Goal: Communication & Community: Answer question/provide support

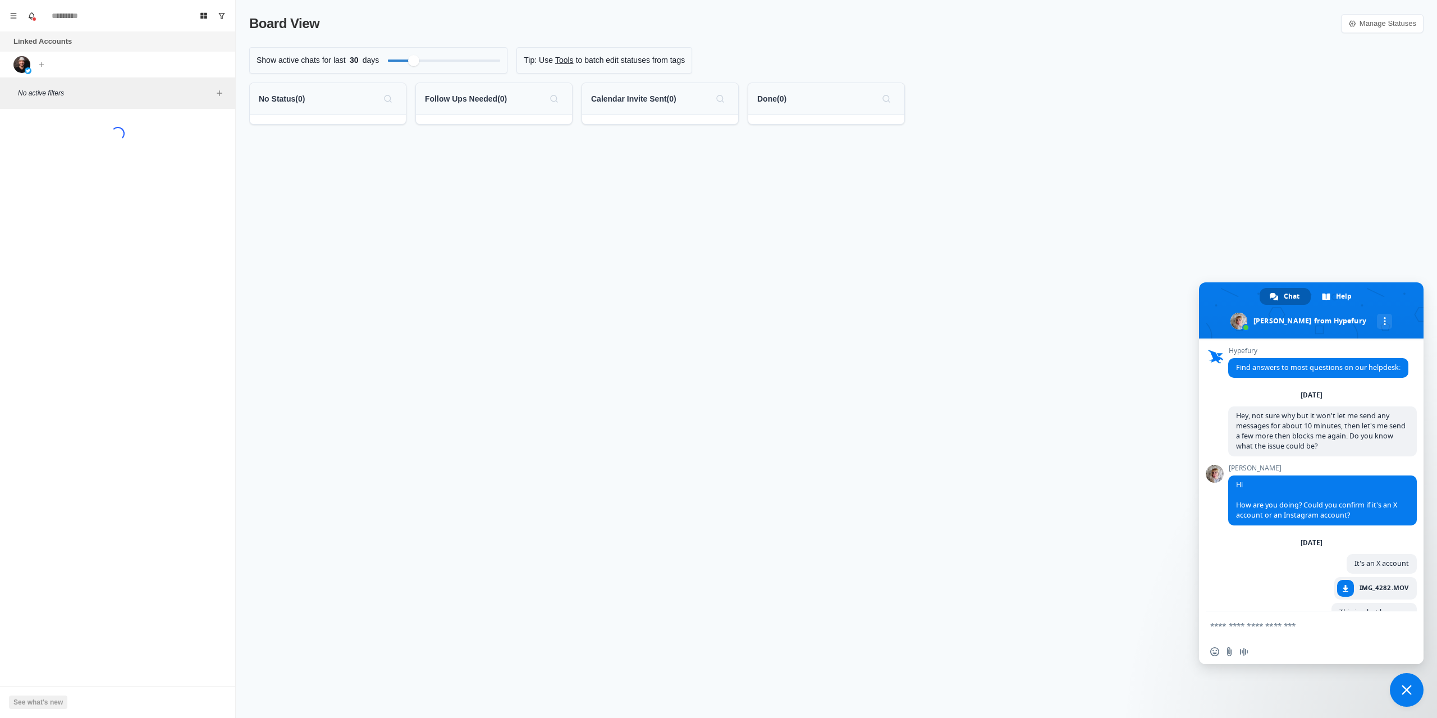
scroll to position [434, 0]
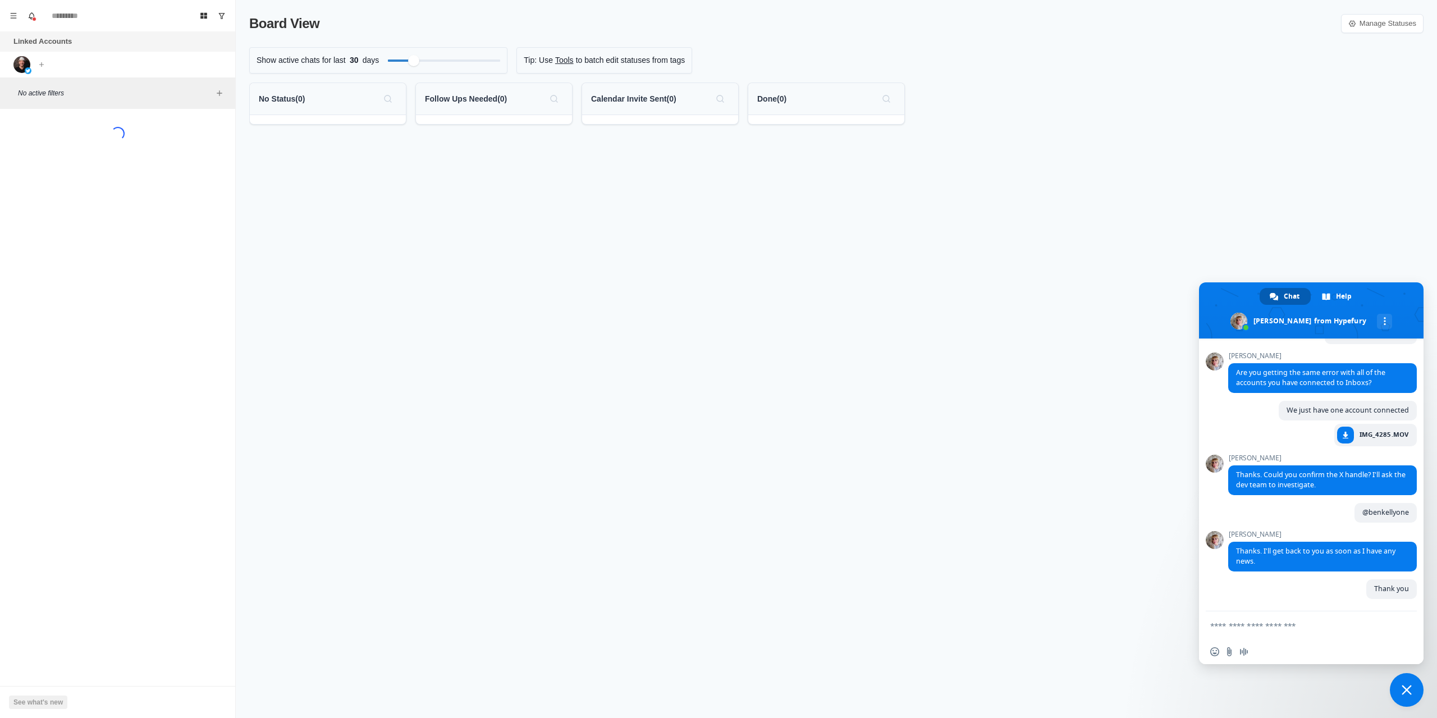
click at [1299, 626] on textarea "Compose your message..." at bounding box center [1300, 625] width 180 height 28
type textarea "*"
type textarea "**********"
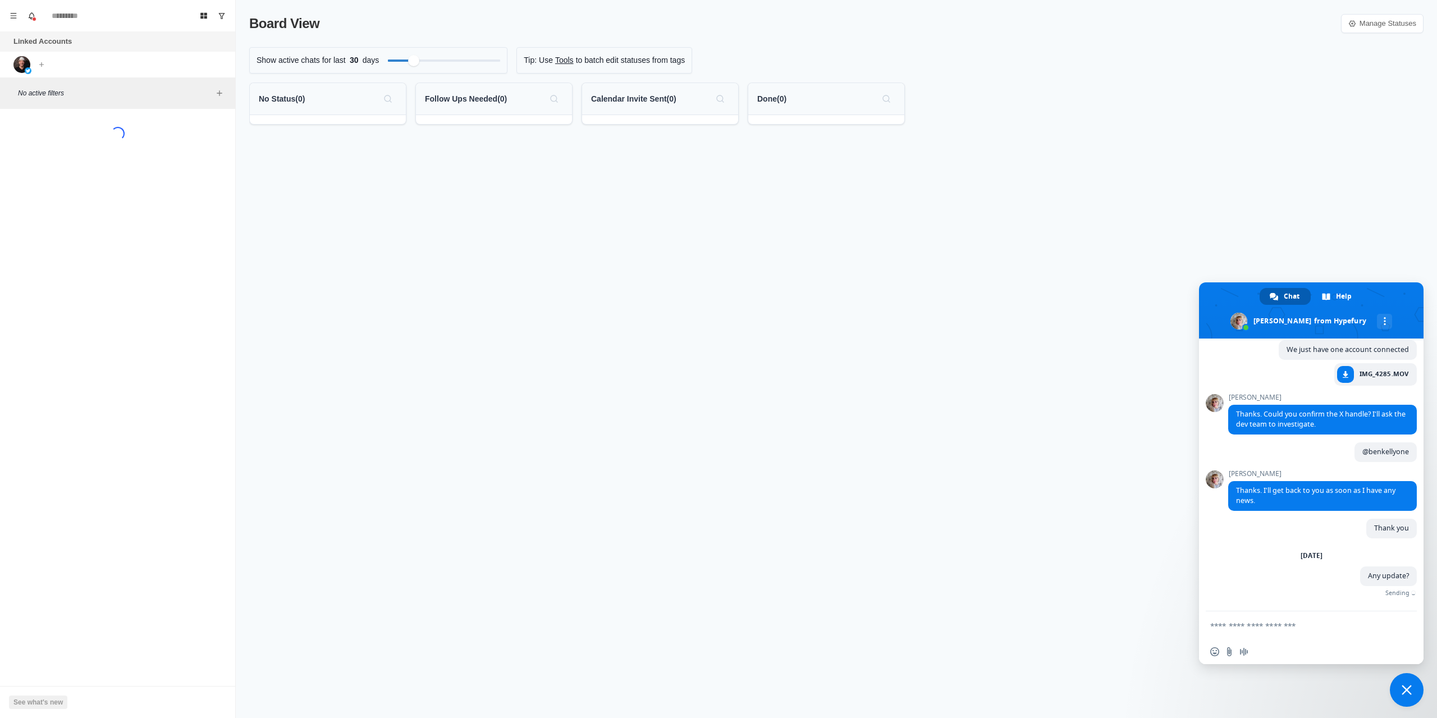
click at [1328, 203] on div "Board View Manage Statuses Show active chats for last 30 days Tip: Use Tools to…" at bounding box center [836, 359] width 1201 height 718
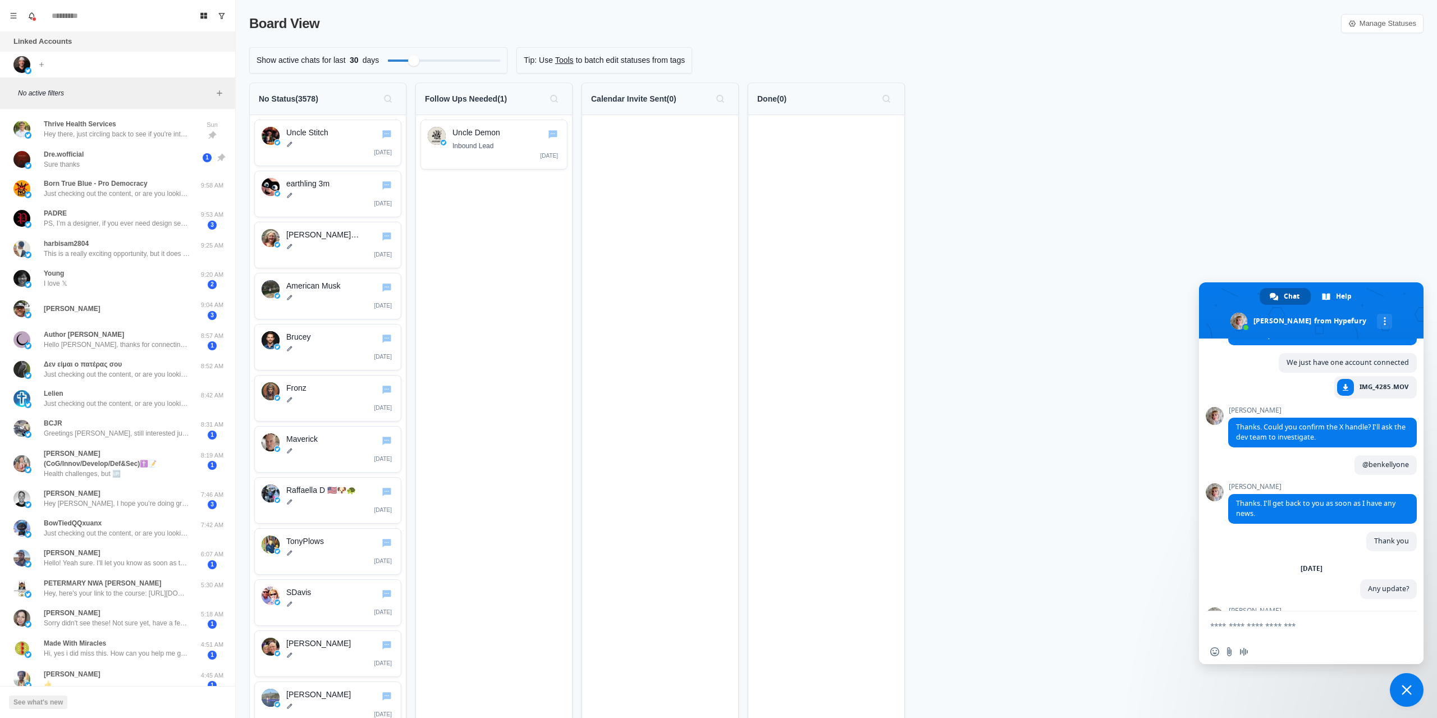
click at [1342, 631] on textarea "Compose your message..." at bounding box center [1300, 625] width 180 height 28
click at [1330, 627] on textarea "Compose your message..." at bounding box center [1300, 625] width 180 height 28
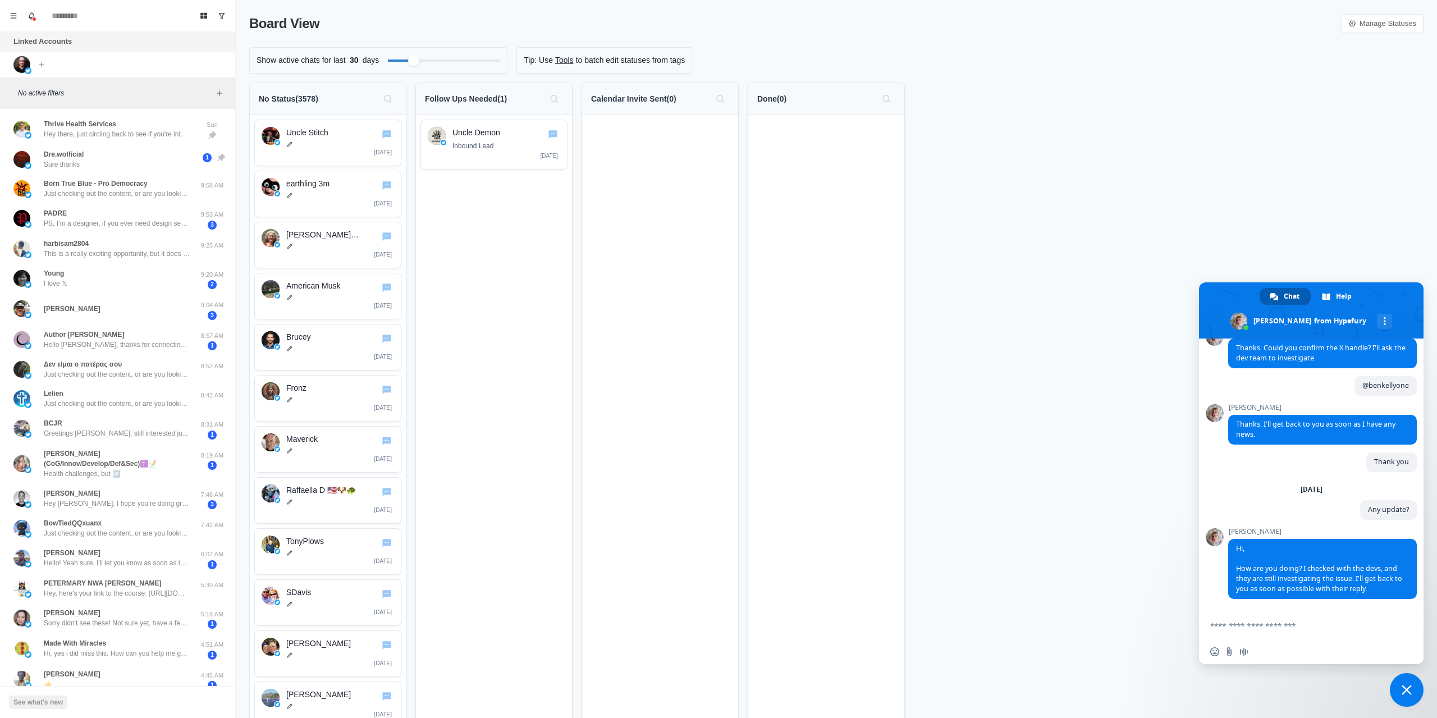
click at [1330, 626] on textarea "Compose your message..." at bounding box center [1300, 625] width 180 height 28
type textarea "**********"
click at [1400, 625] on span "Send" at bounding box center [1404, 625] width 8 height 8
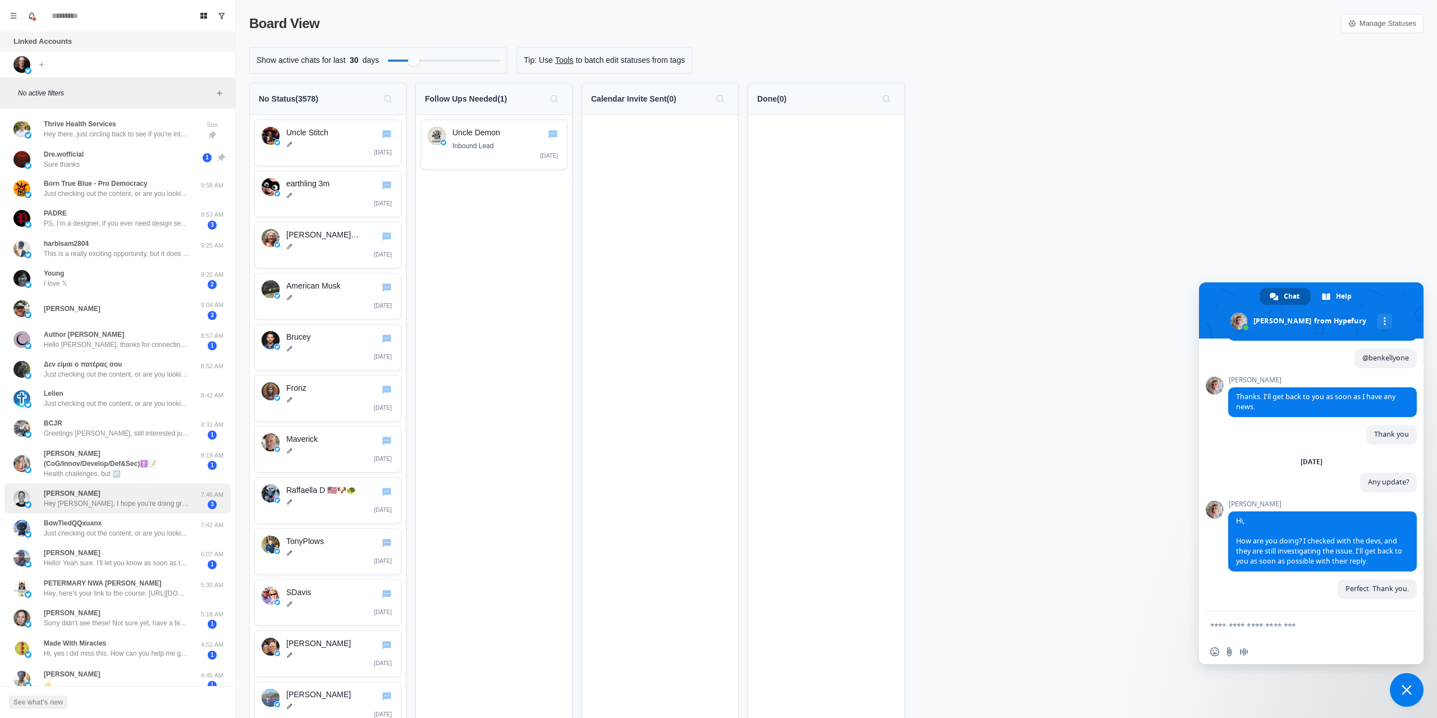
scroll to position [588, 0]
